Goal: Information Seeking & Learning: Understand process/instructions

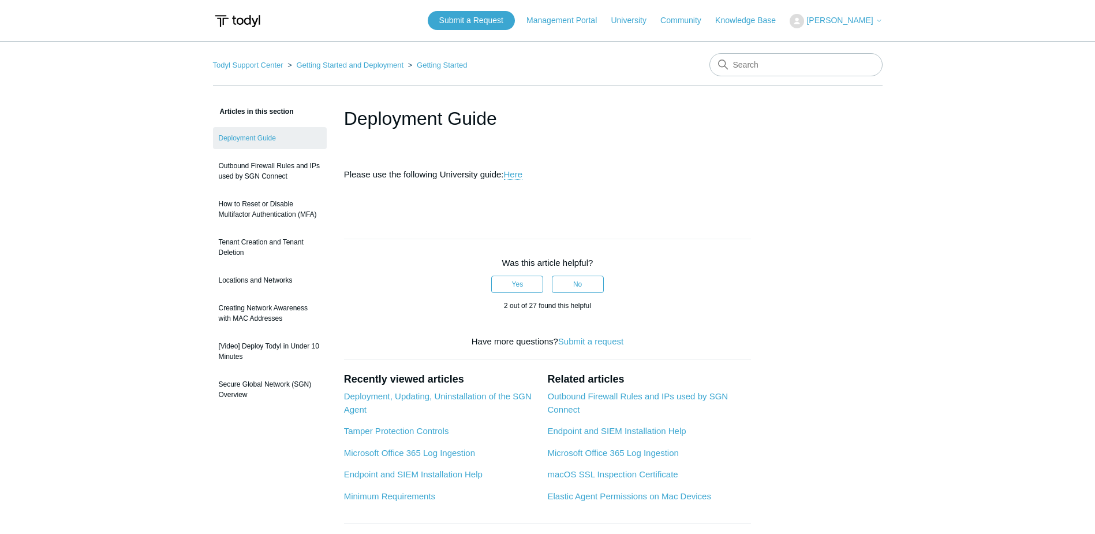
scroll to position [144, 0]
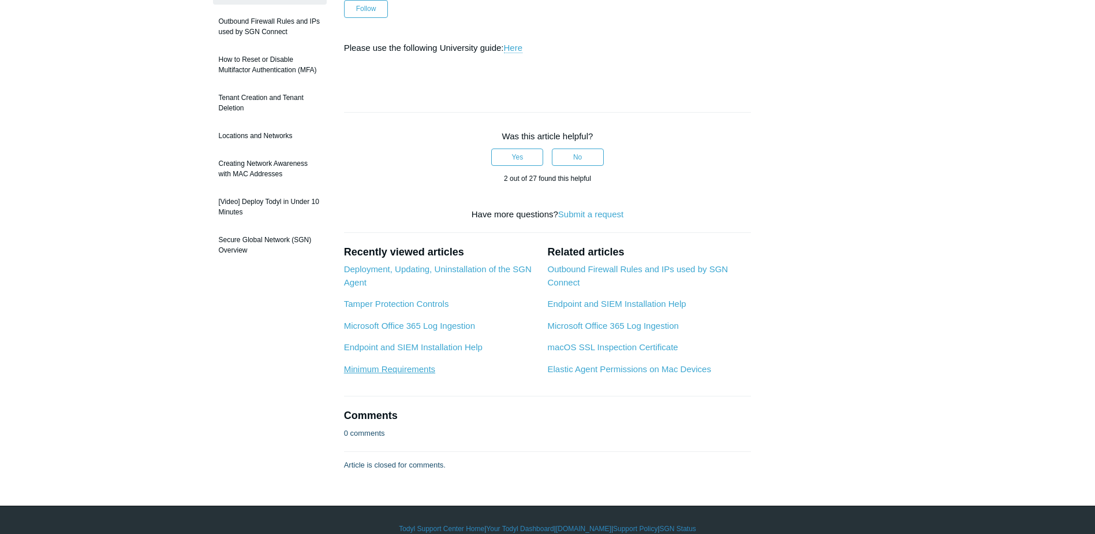
click at [391, 371] on link "Minimum Requirements" at bounding box center [389, 369] width 91 height 10
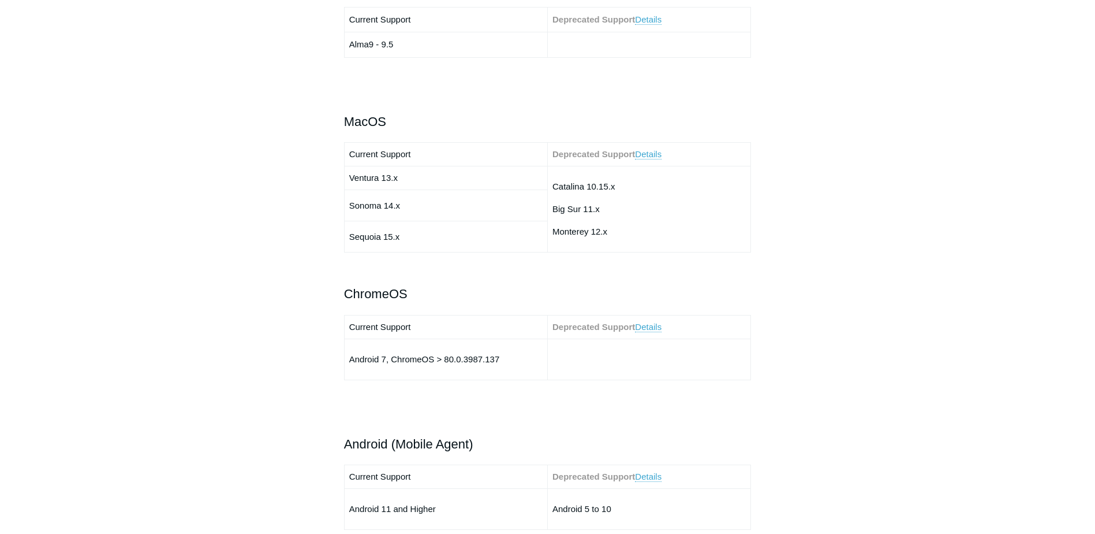
scroll to position [1270, 0]
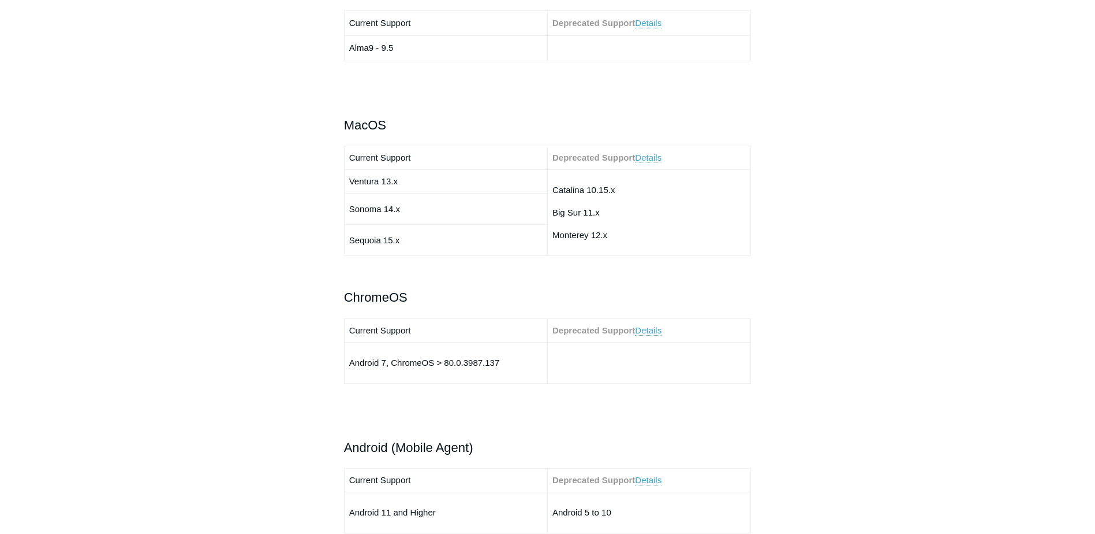
click at [654, 154] on link "Details" at bounding box center [648, 157] width 27 height 10
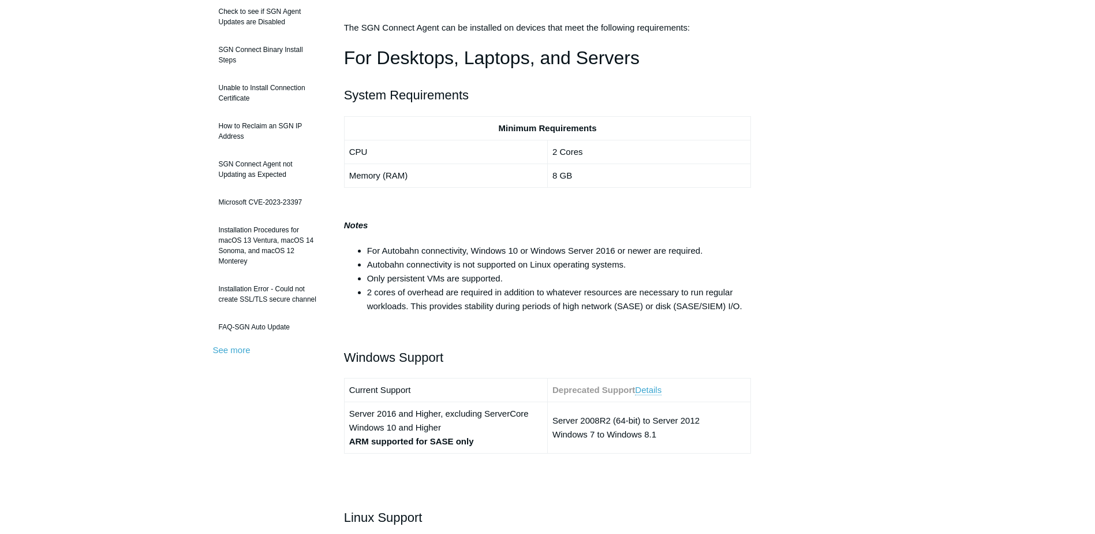
scroll to position [221, 0]
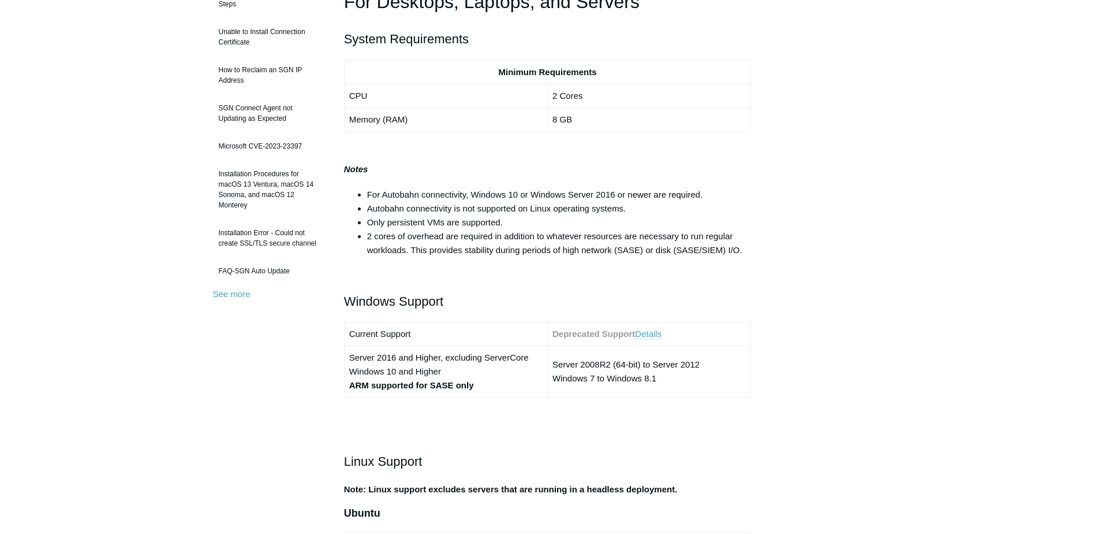
click at [650, 333] on link "Details" at bounding box center [648, 334] width 27 height 10
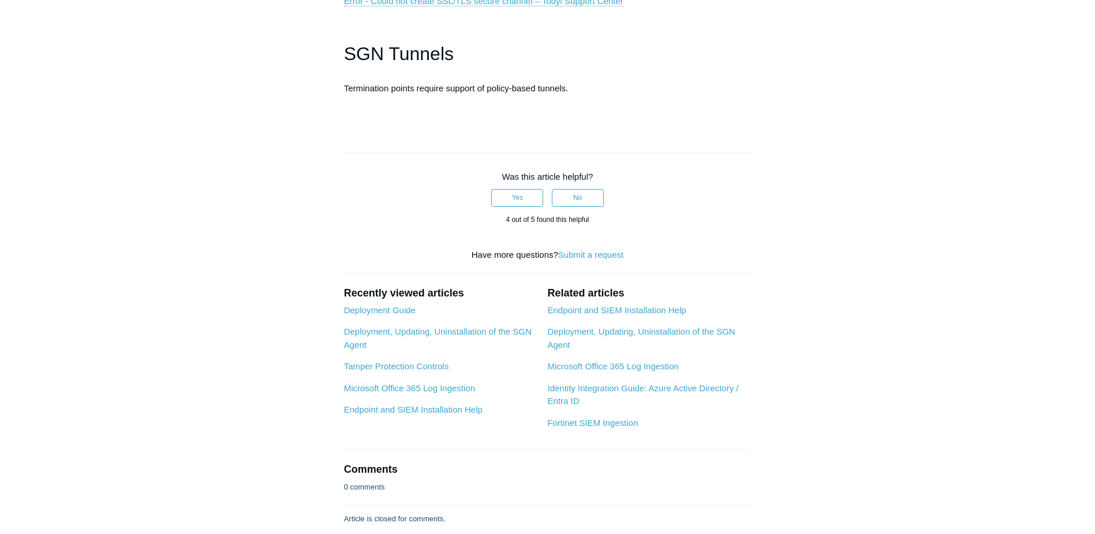
scroll to position [3512, 0]
click at [591, 347] on link "Deployment, Updating, Uninstallation of the SGN Agent" at bounding box center [641, 337] width 188 height 23
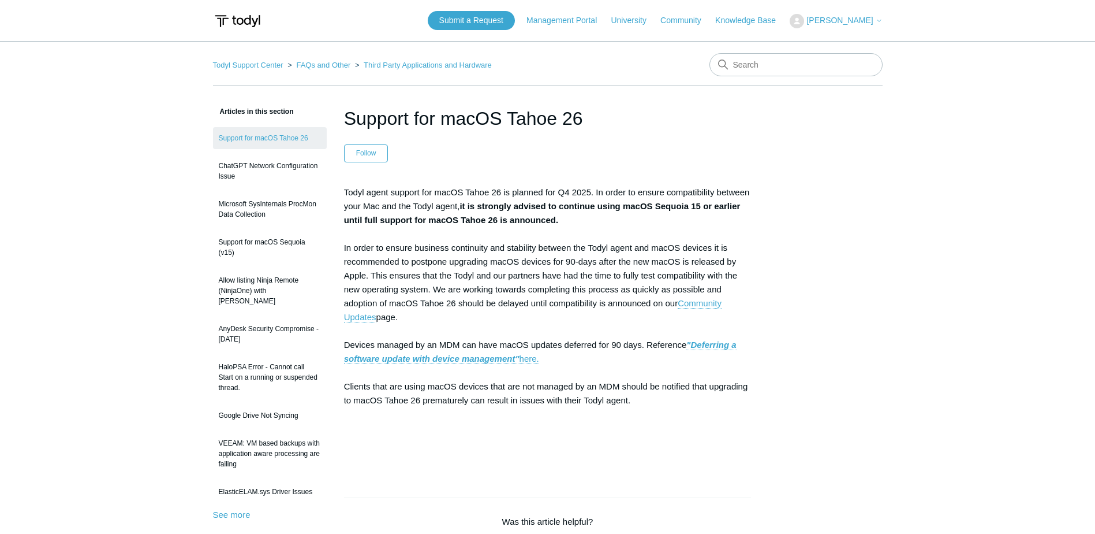
click at [905, 360] on main "Todyl Support Center FAQs and Other Third Party Applications and Hardware Artic…" at bounding box center [547, 448] width 1095 height 815
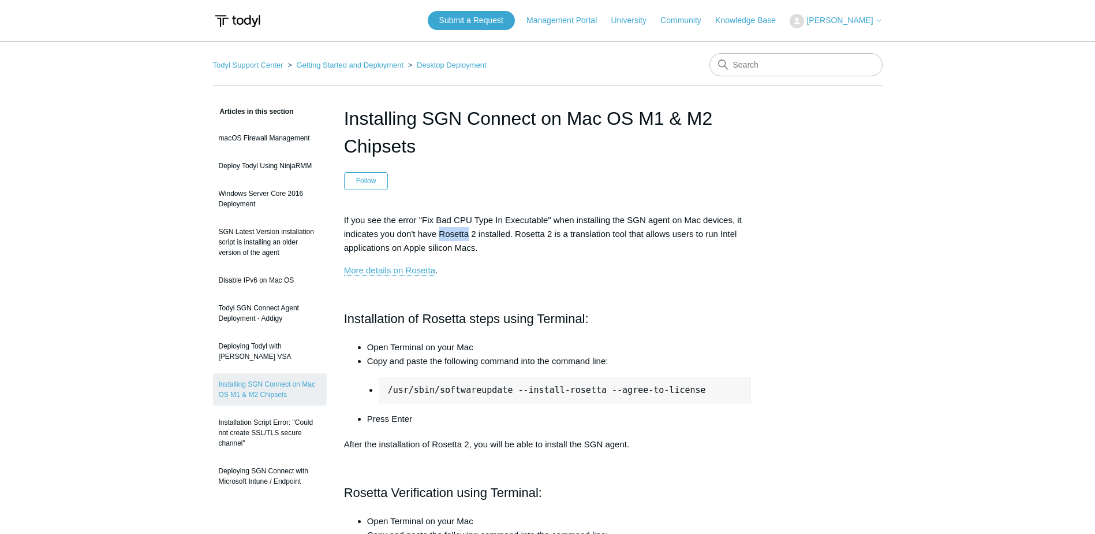
drag, startPoint x: 469, startPoint y: 232, endPoint x: 441, endPoint y: 232, distance: 28.3
click at [441, 232] on p "If you see the error "Fix Bad CPU Type In Executable" when installing the SGN a…" at bounding box center [548, 234] width 408 height 42
copy p "Rosetta"
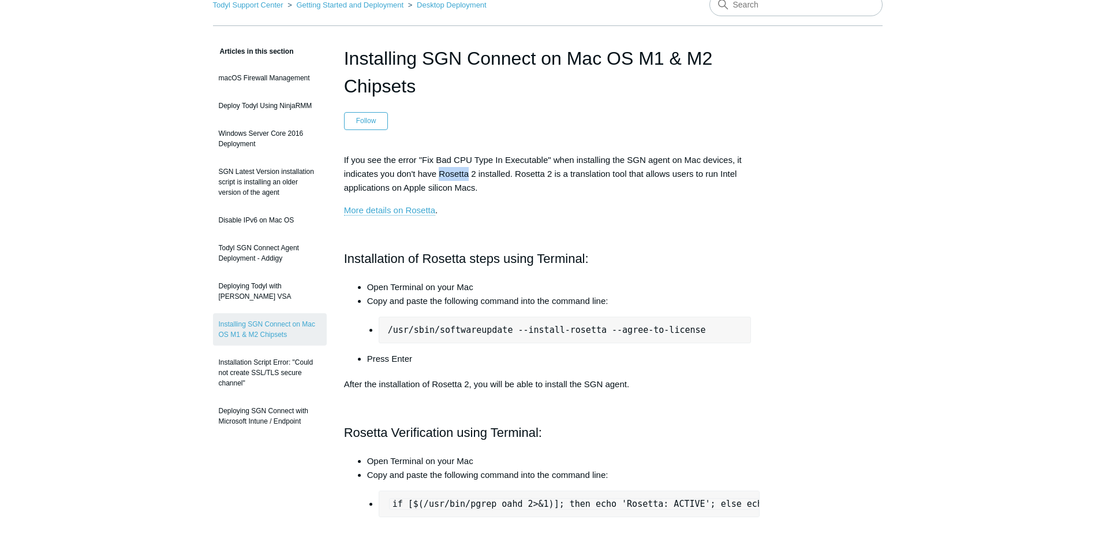
scroll to position [58, 0]
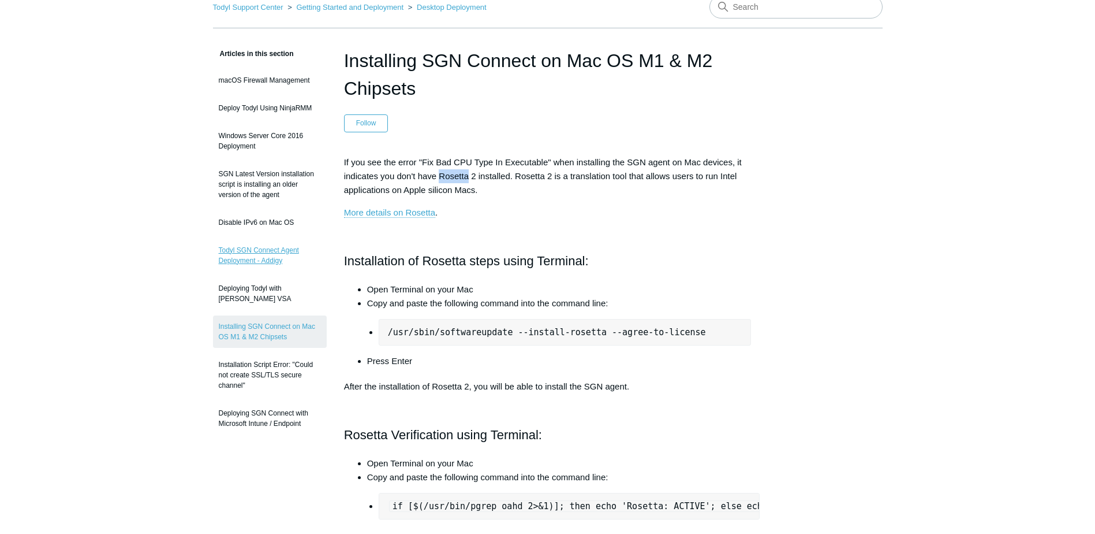
click at [254, 249] on link "Todyl SGN Connect Agent Deployment - Addigy" at bounding box center [270, 255] width 114 height 32
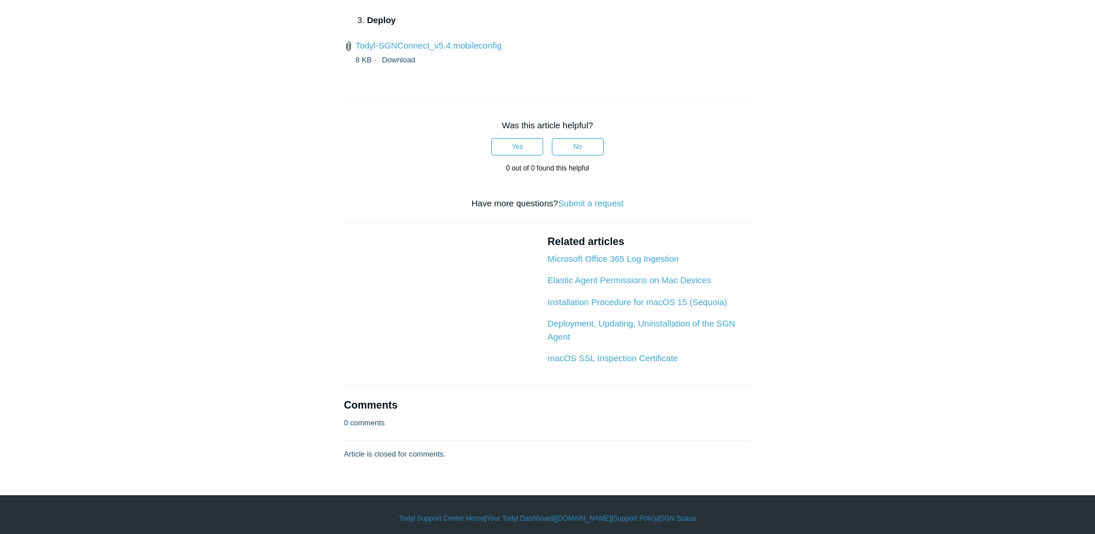
scroll to position [1760, 0]
